Goal: Task Accomplishment & Management: Manage account settings

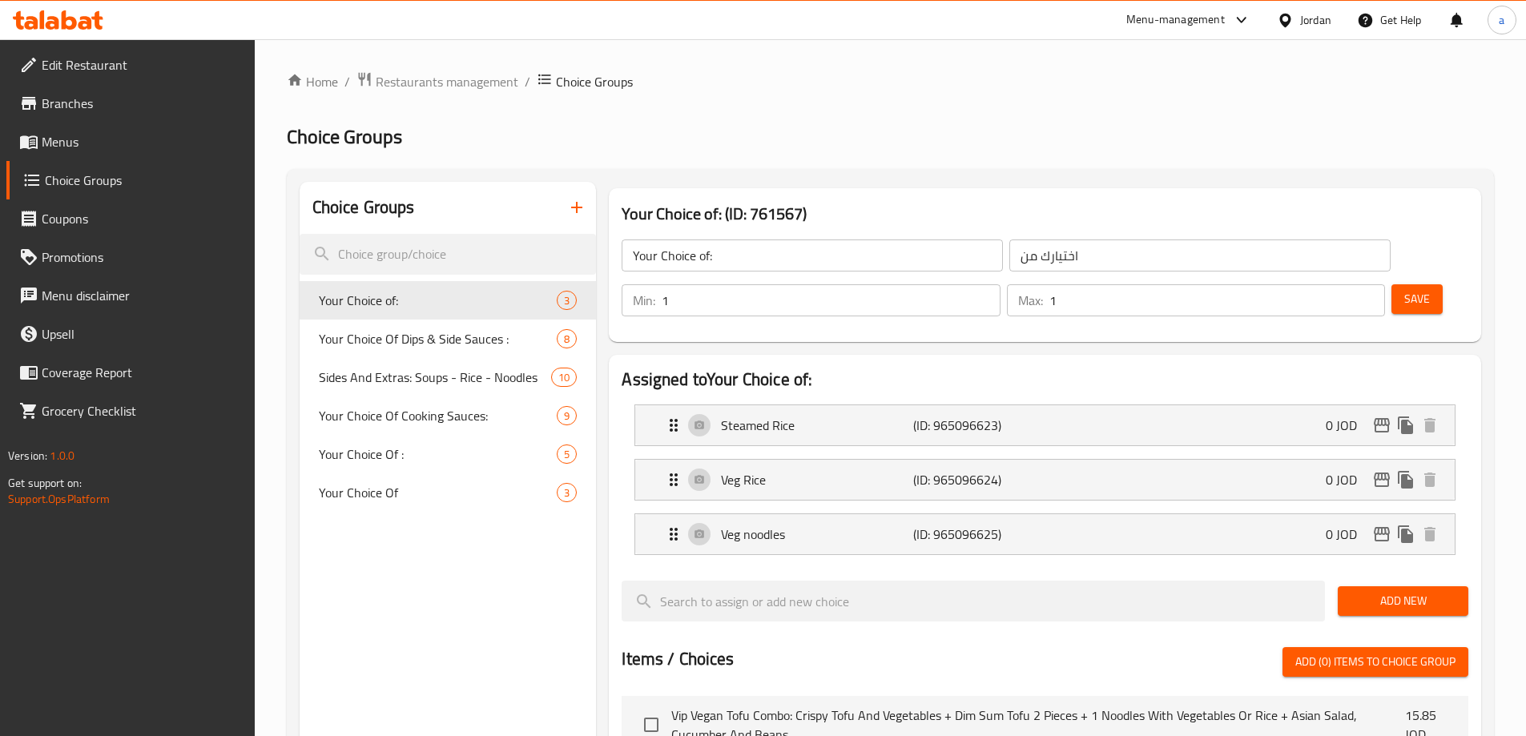
drag, startPoint x: 0, startPoint y: 0, endPoint x: 66, endPoint y: 143, distance: 157.7
click at [66, 143] on span "Menus" at bounding box center [142, 141] width 200 height 19
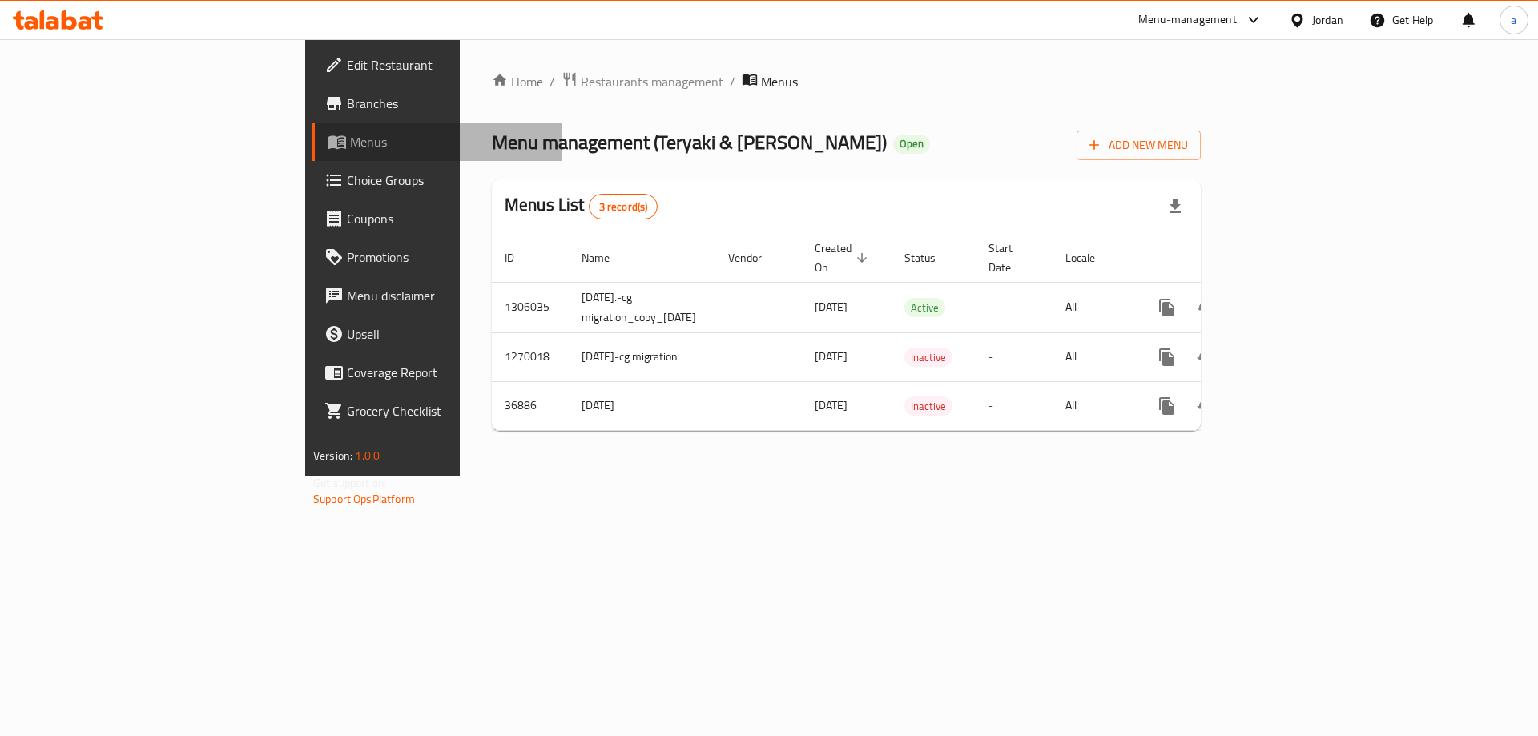
click at [350, 151] on span "Menus" at bounding box center [449, 141] width 199 height 19
click at [581, 75] on span "Restaurants management" at bounding box center [652, 81] width 143 height 19
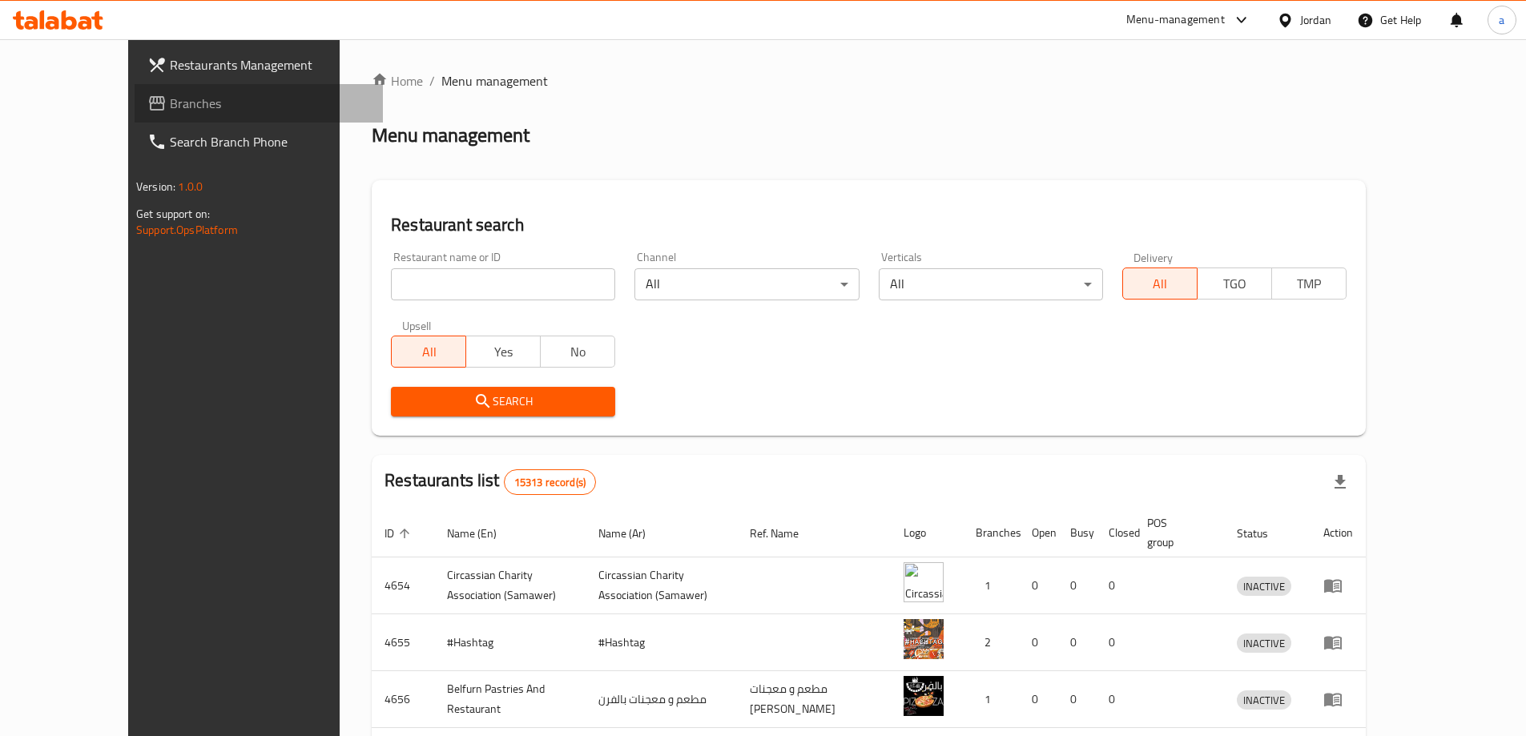
click at [170, 102] on span "Branches" at bounding box center [270, 103] width 200 height 19
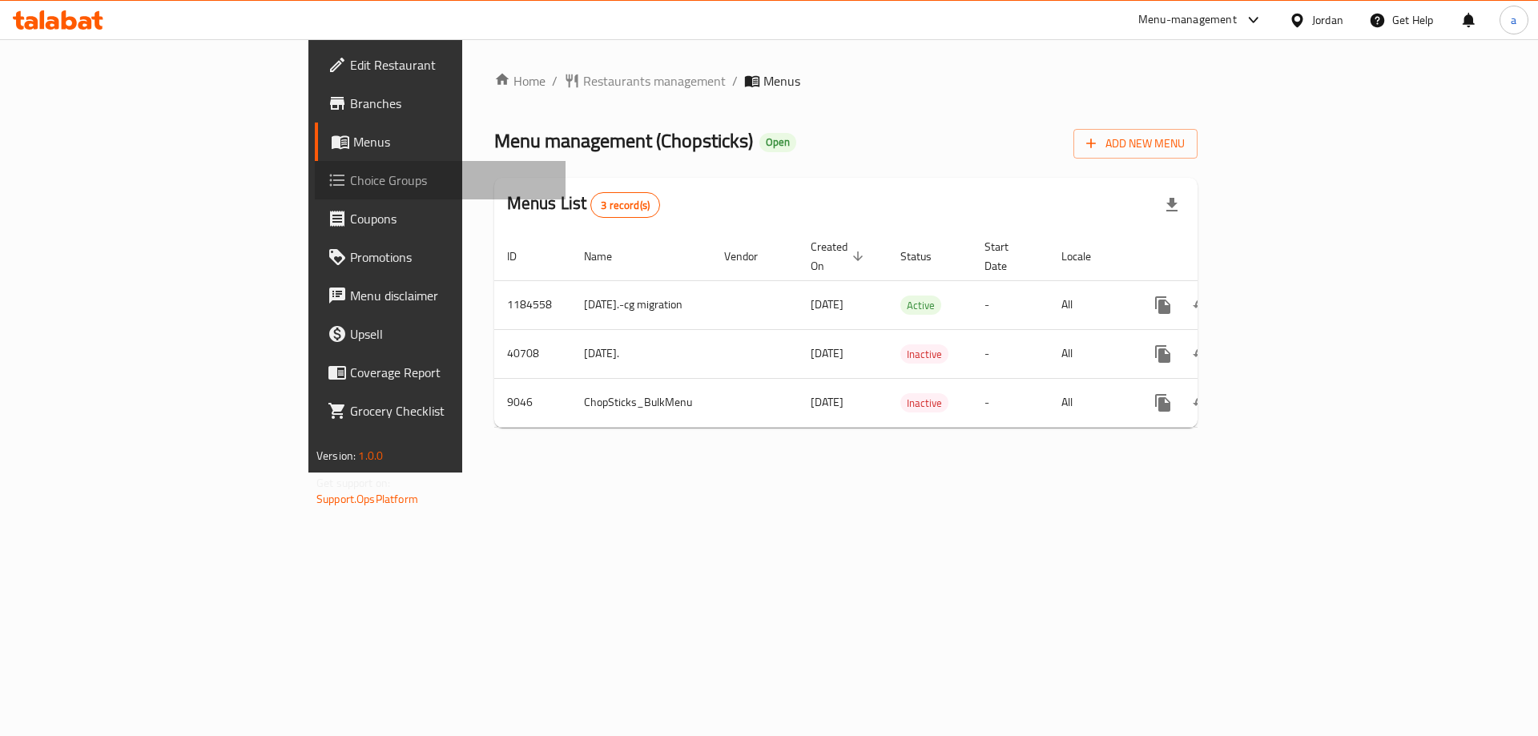
click at [350, 171] on span "Choice Groups" at bounding box center [451, 180] width 203 height 19
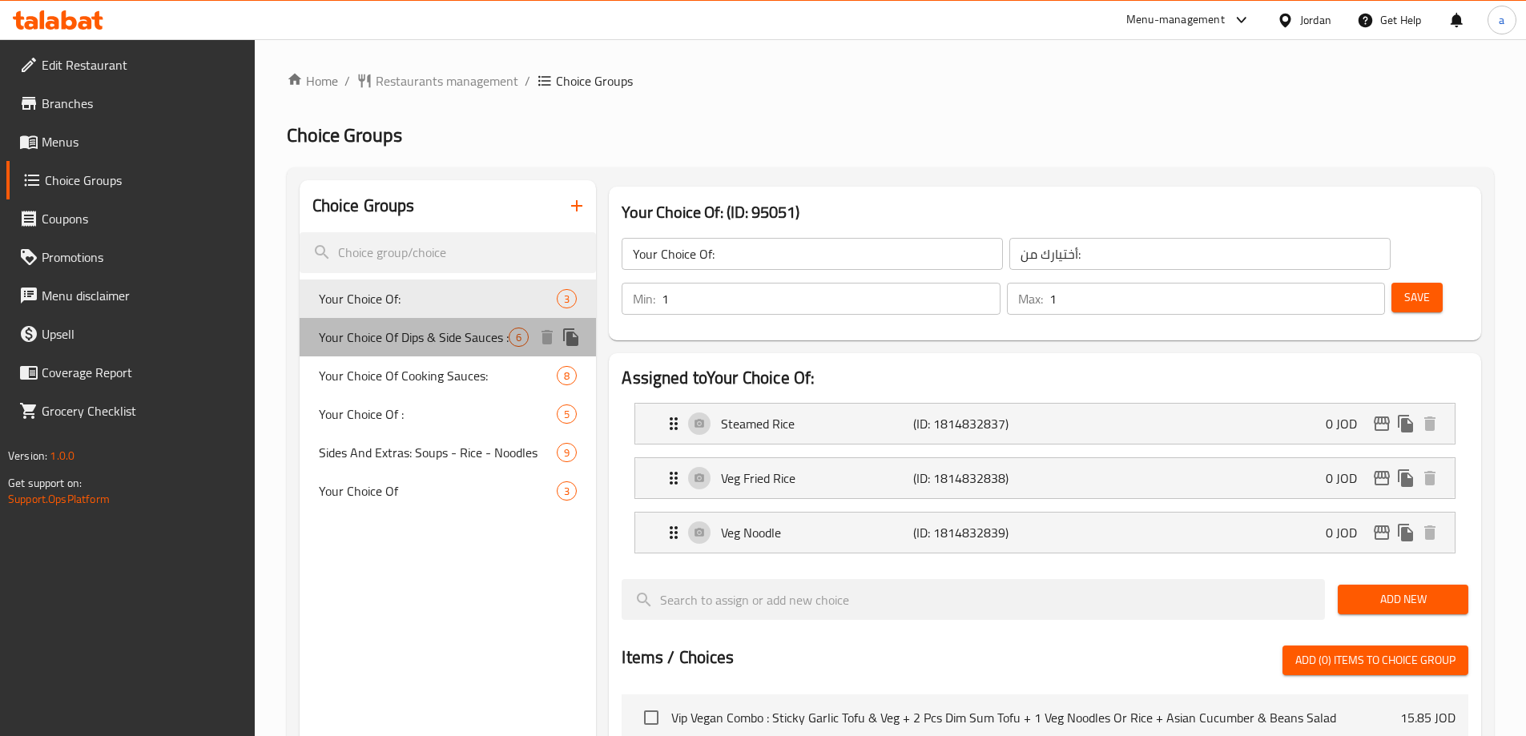
click at [398, 334] on span "Your Choice Of Dips & Side Sauces :" at bounding box center [414, 337] width 191 height 19
type input "Your Choice Of Dips & Side Sauces :"
type input "اختيارك من الصلصات الجانبية والغموس:"
type input "0"
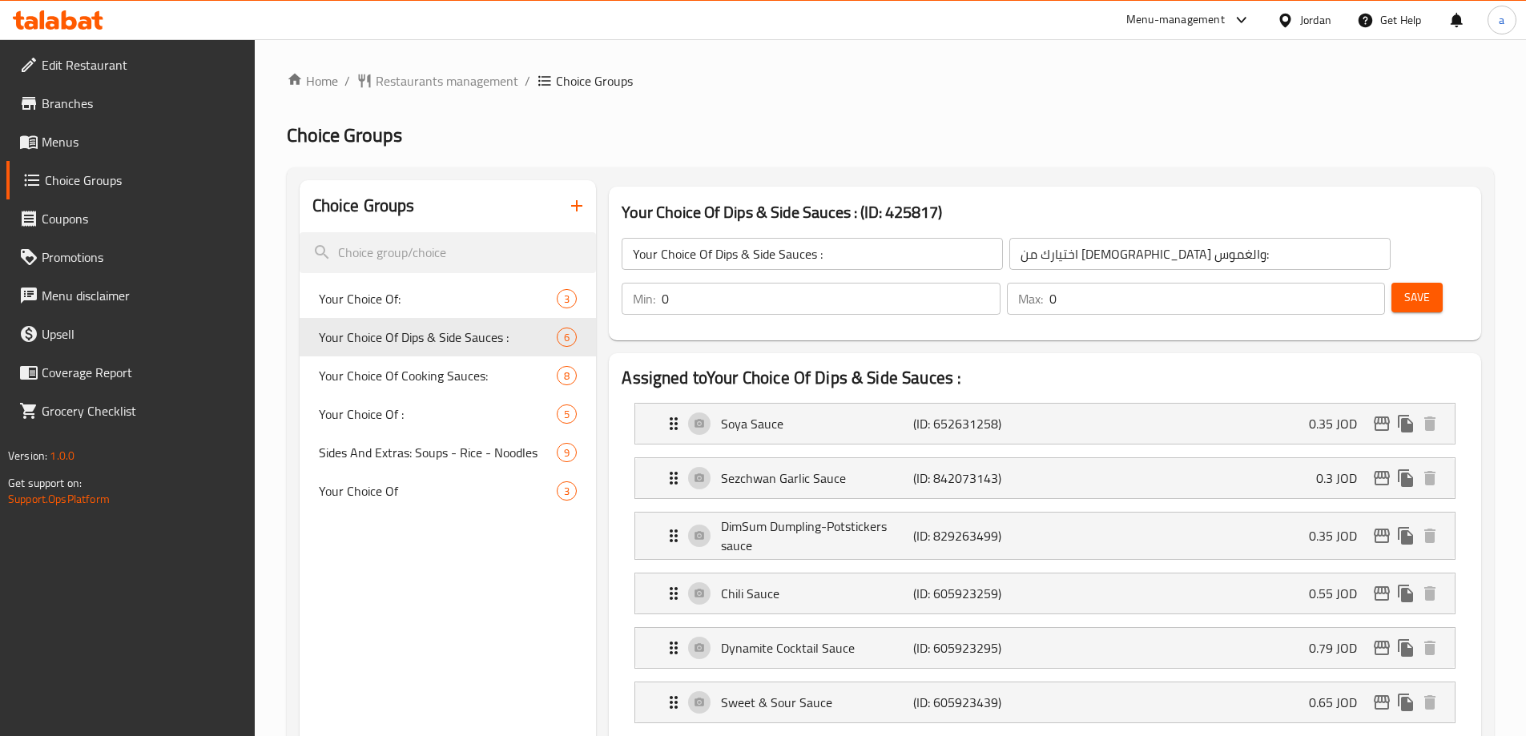
click at [762, 34] on div "Menu-management Jordan Get Help a" at bounding box center [763, 20] width 1526 height 38
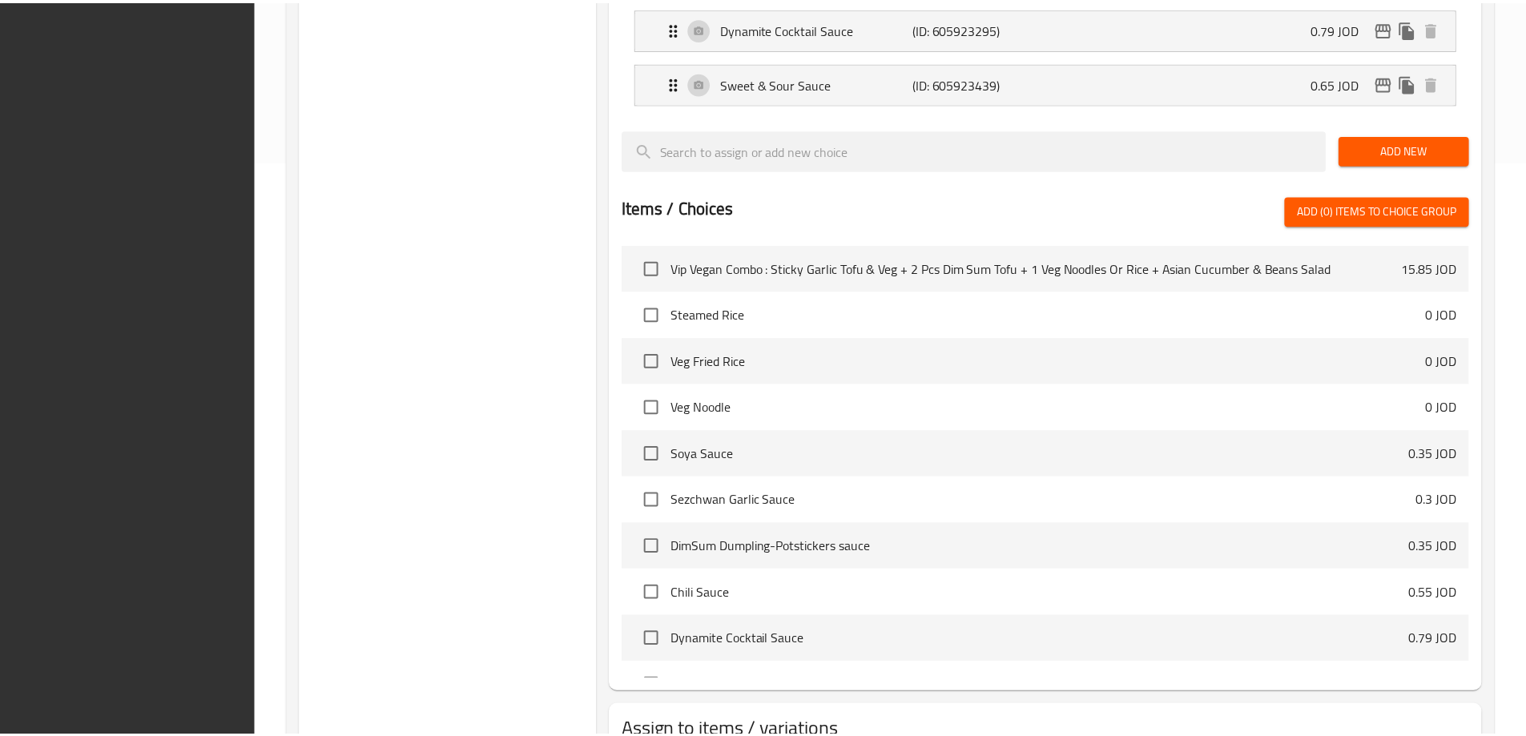
scroll to position [695, 0]
